Goal: Find contact information: Find contact information

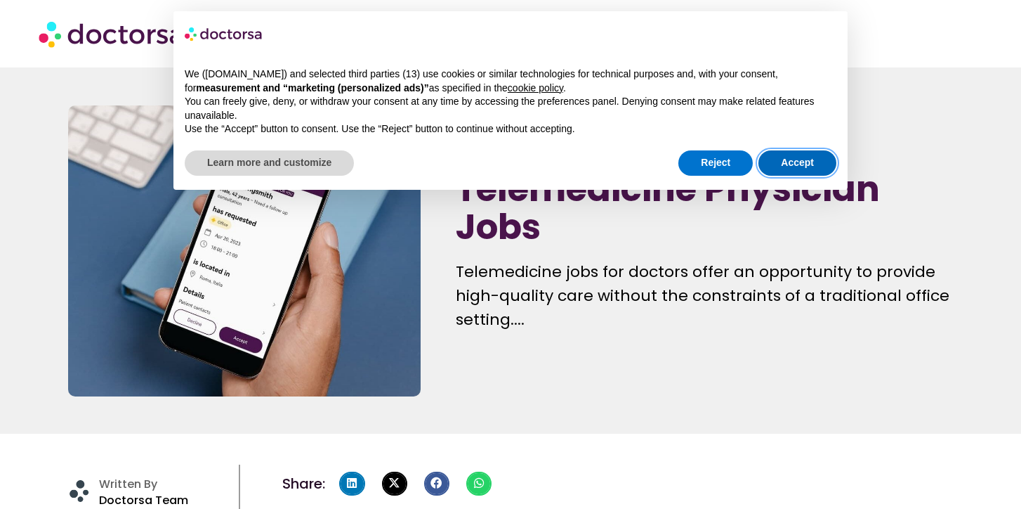
click at [814, 157] on button "Accept" at bounding box center [798, 162] width 78 height 25
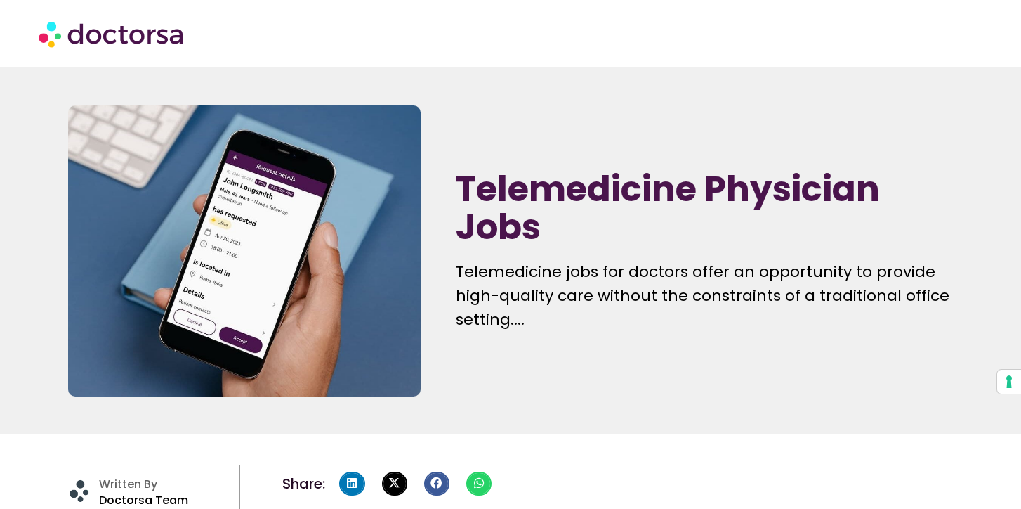
click at [137, 36] on img at bounding box center [113, 34] width 148 height 42
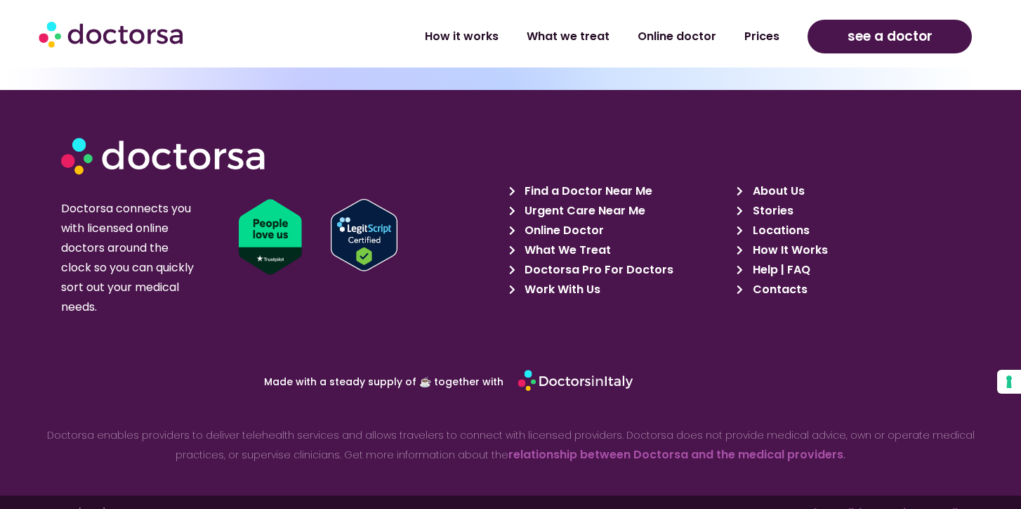
scroll to position [4836, 0]
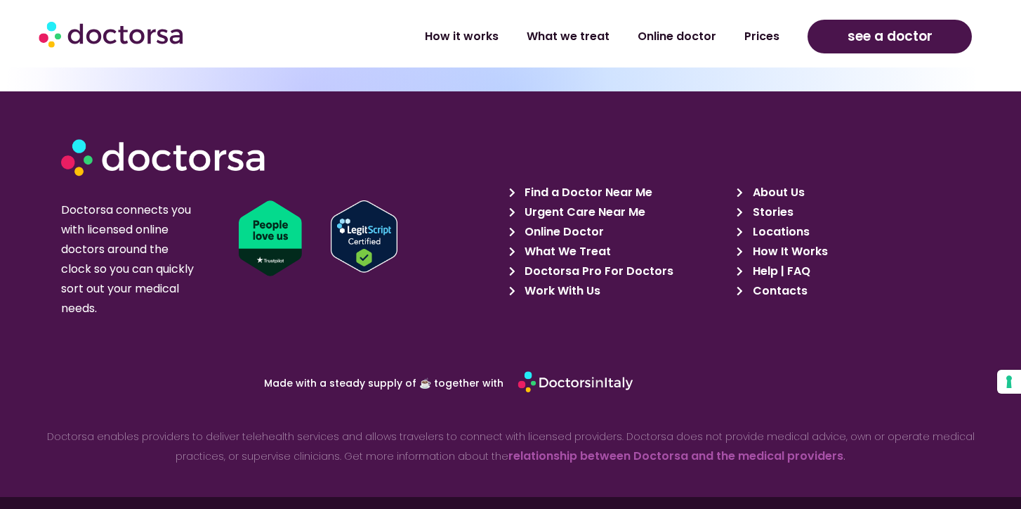
click at [778, 281] on span "Contacts" at bounding box center [778, 291] width 58 height 20
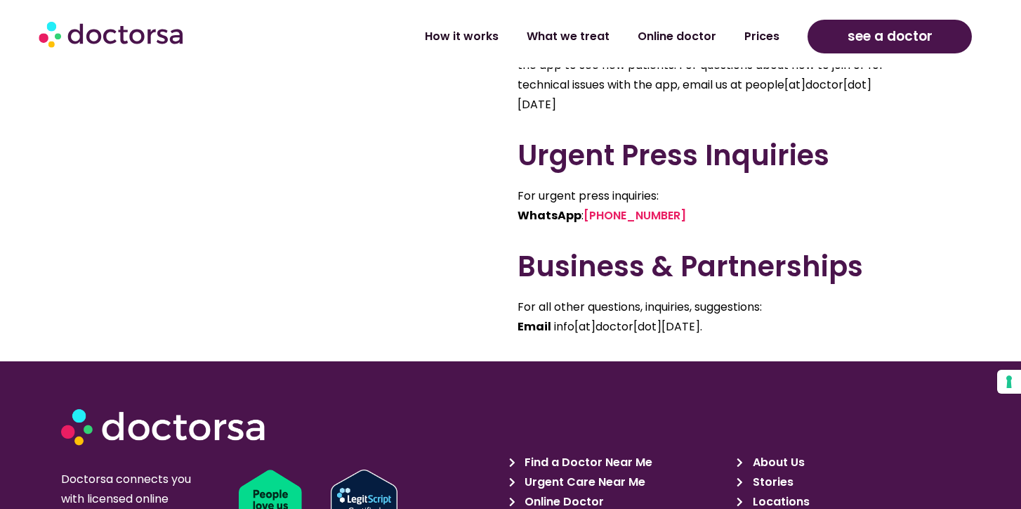
scroll to position [995, 0]
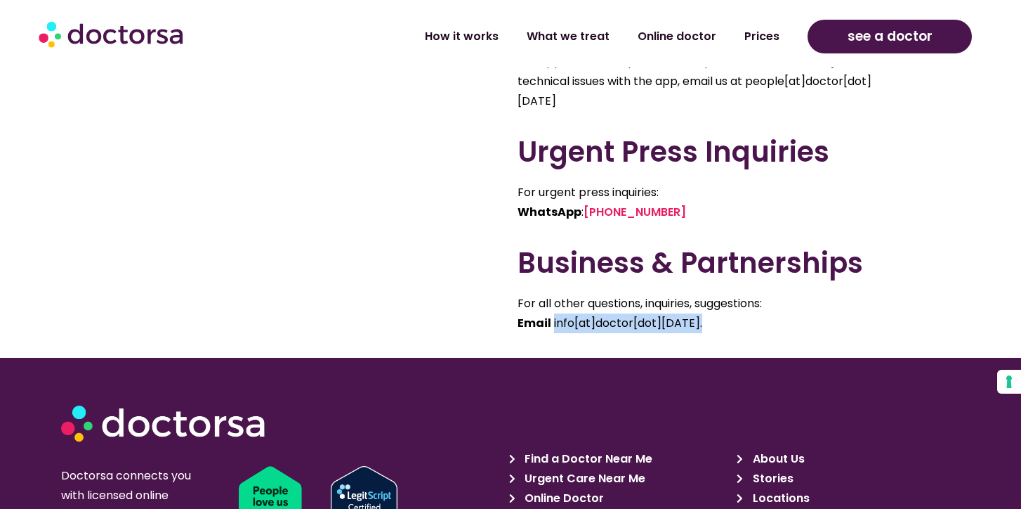
drag, startPoint x: 703, startPoint y: 322, endPoint x: 552, endPoint y: 325, distance: 151.0
click at [552, 325] on p "For all other questions, inquiries, suggestions: Email info[at]doctor[dot][DATE…" at bounding box center [707, 313] width 379 height 39
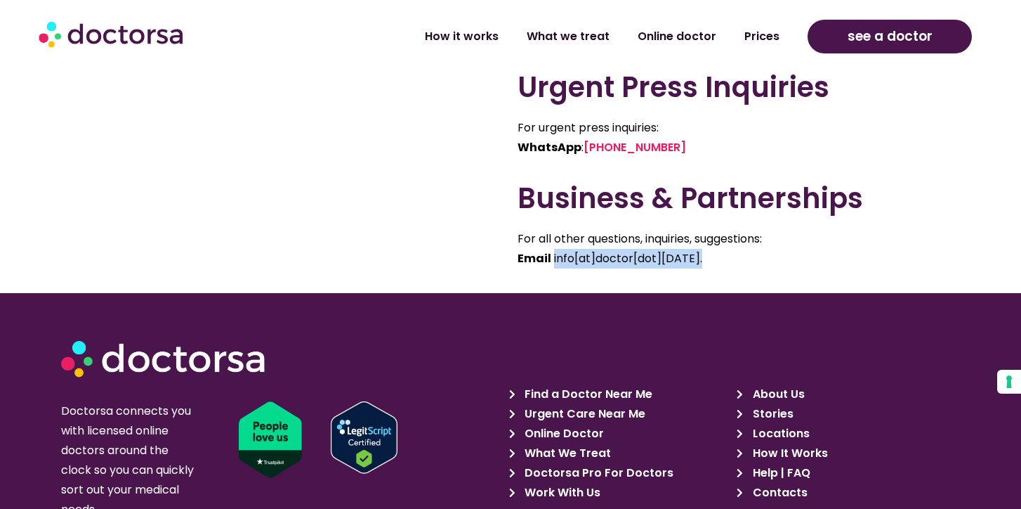
scroll to position [1060, 0]
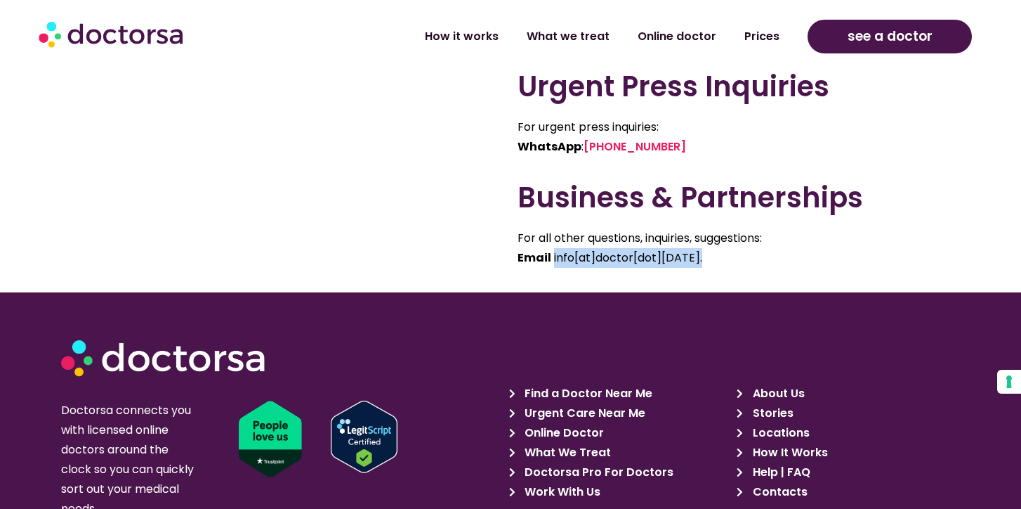
click at [513, 412] on icon at bounding box center [515, 413] width 13 height 10
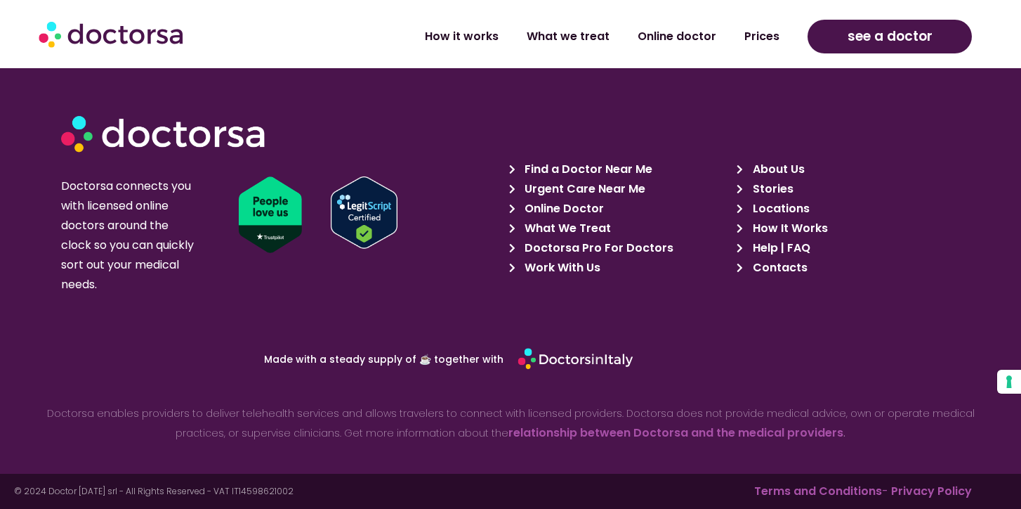
scroll to position [1284, 0]
click at [759, 264] on span "Contacts" at bounding box center [778, 268] width 58 height 20
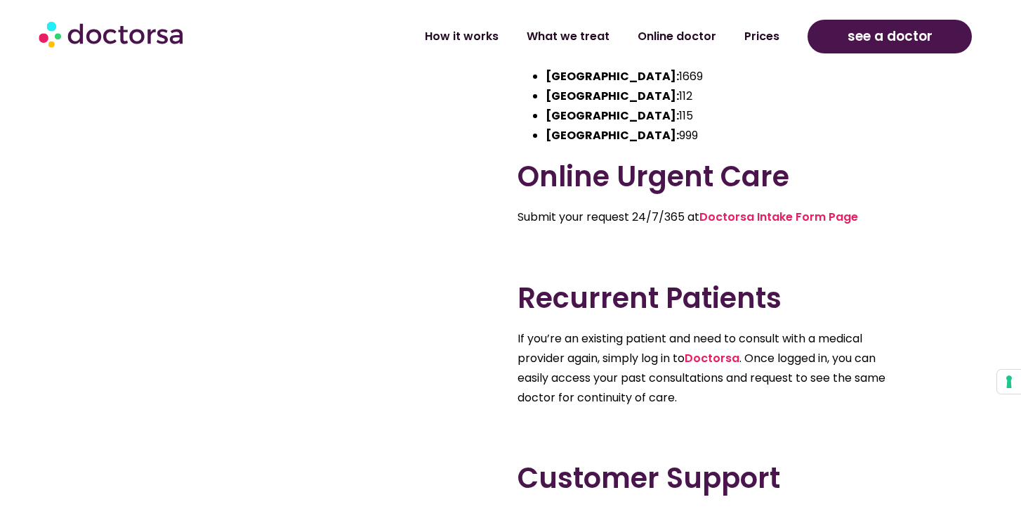
scroll to position [299, 0]
